Goal: Navigation & Orientation: Find specific page/section

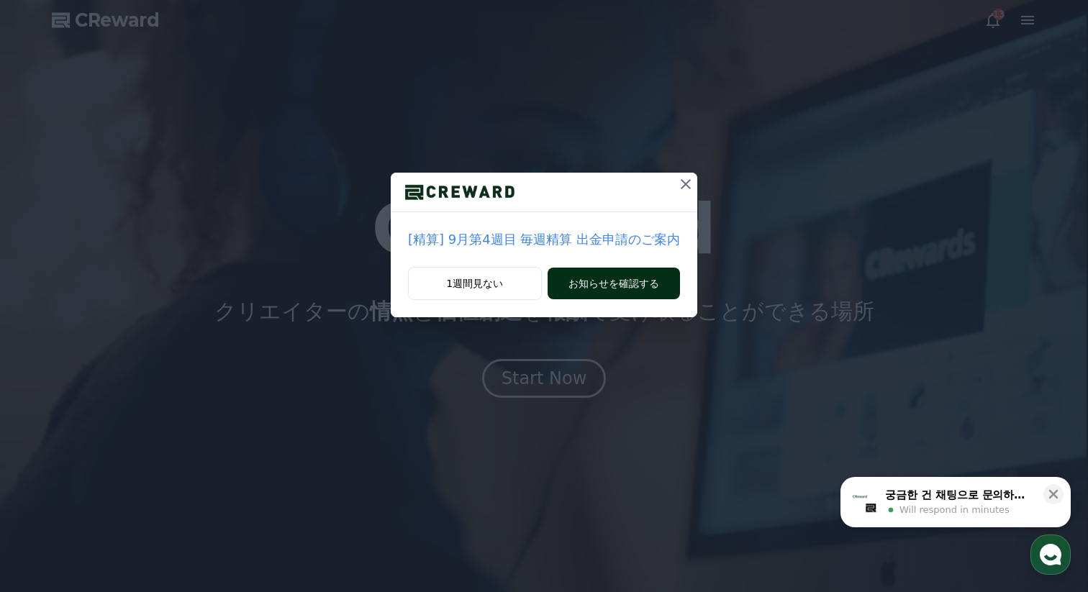
click at [623, 288] on button "お知らせを確認する" at bounding box center [614, 284] width 132 height 32
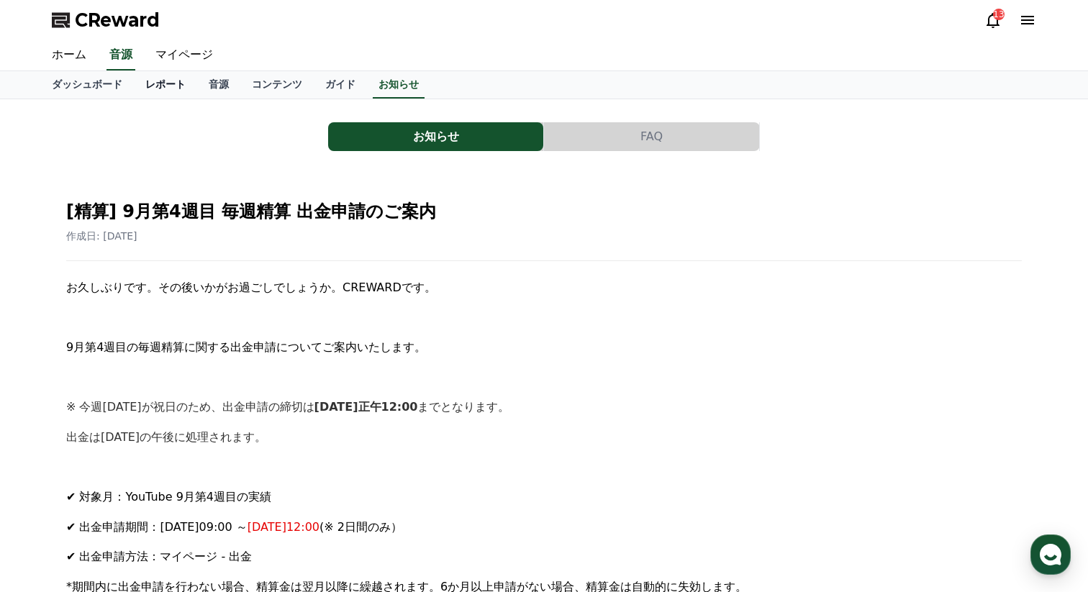
click at [171, 83] on link "レポート" at bounding box center [165, 84] width 63 height 27
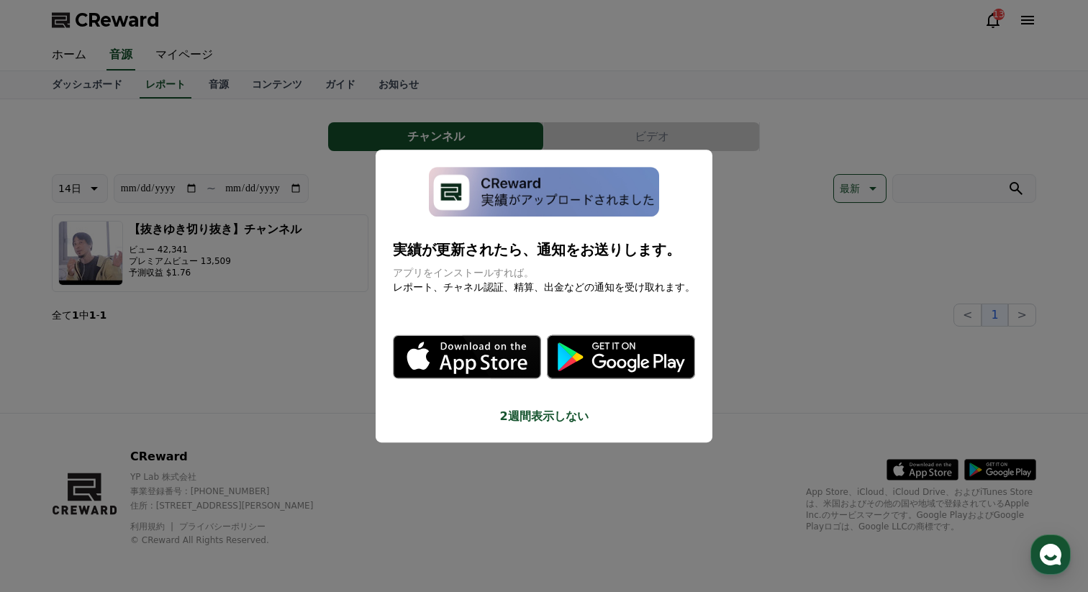
click at [553, 420] on button "2週間表示しない" at bounding box center [544, 416] width 302 height 17
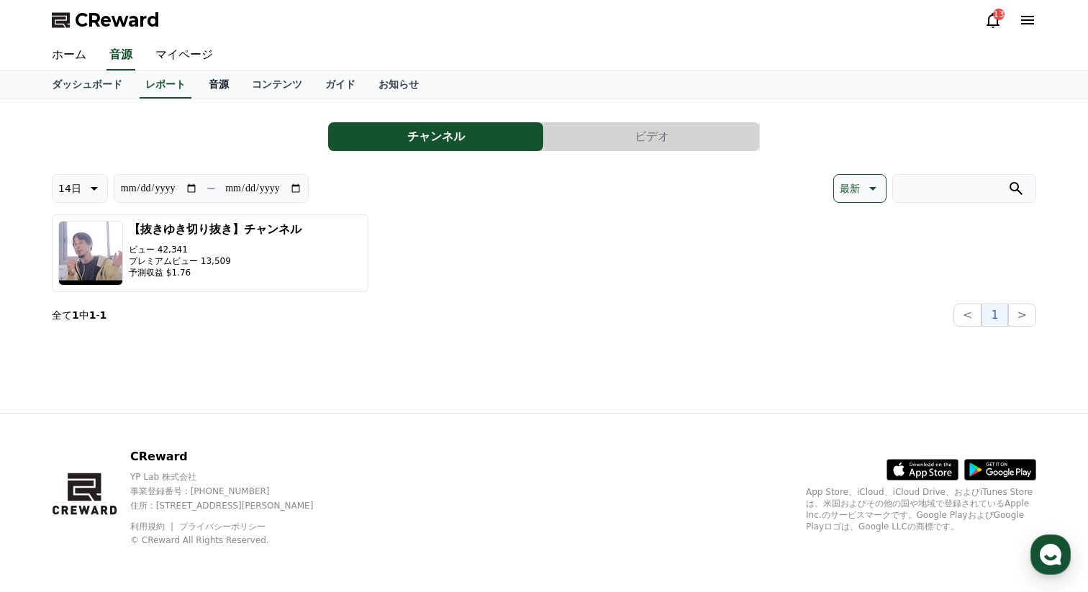
click at [214, 84] on link "音源" at bounding box center [218, 84] width 43 height 27
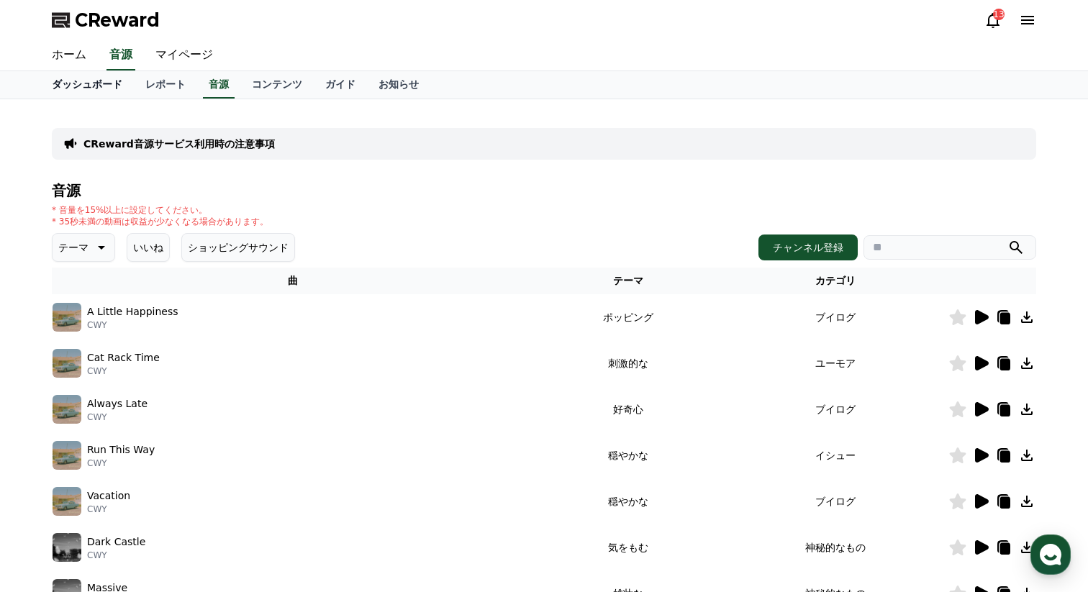
click at [77, 83] on link "ダッシュボード" at bounding box center [87, 84] width 94 height 27
